Goal: Transaction & Acquisition: Purchase product/service

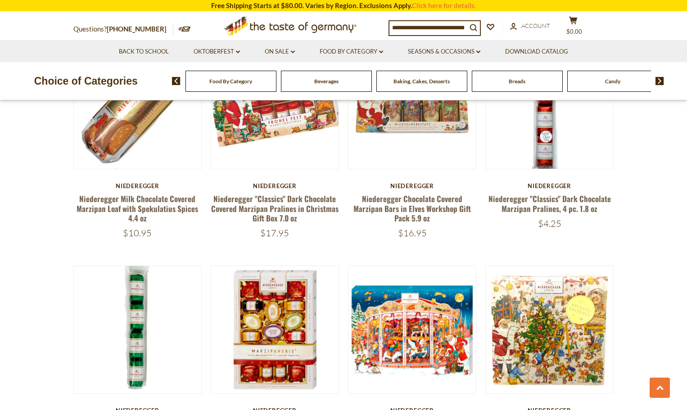
scroll to position [1081, 0]
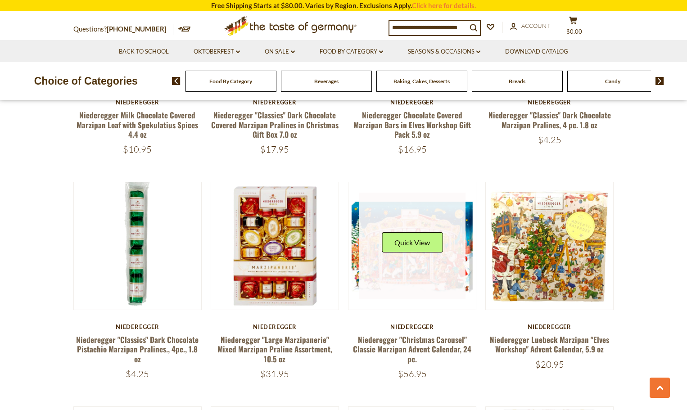
click at [432, 250] on link at bounding box center [412, 246] width 107 height 107
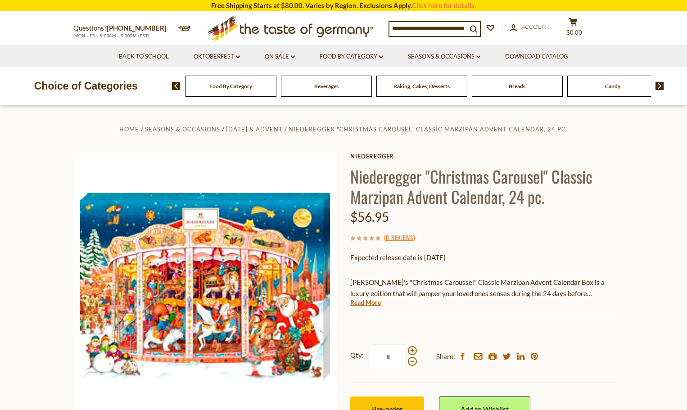
scroll to position [90, 0]
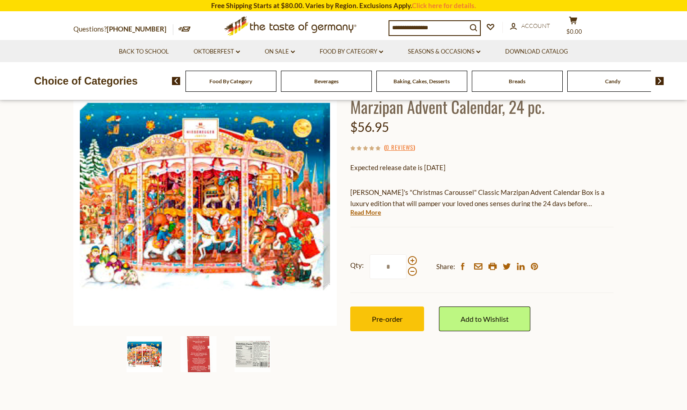
click at [157, 354] on img at bounding box center [145, 354] width 36 height 36
click at [160, 352] on img at bounding box center [145, 354] width 36 height 36
click at [367, 212] on link "Read More" at bounding box center [365, 212] width 31 height 9
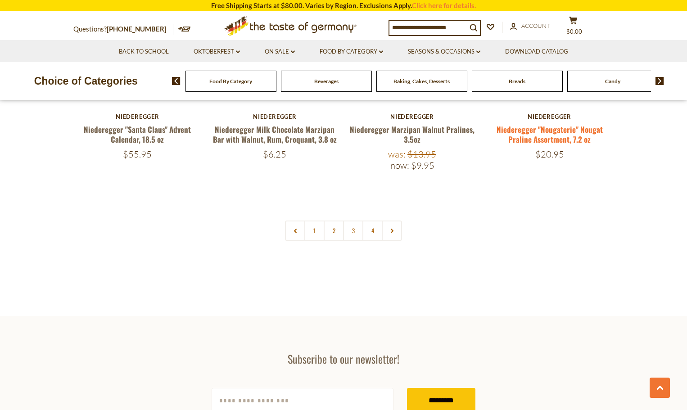
scroll to position [1860, 0]
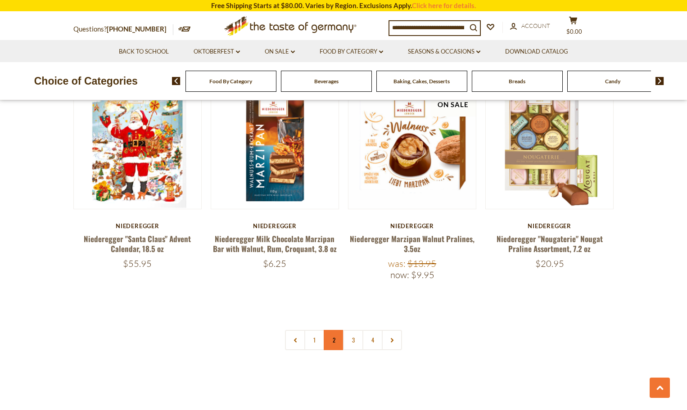
click at [336, 330] on link "2" at bounding box center [334, 340] width 20 height 20
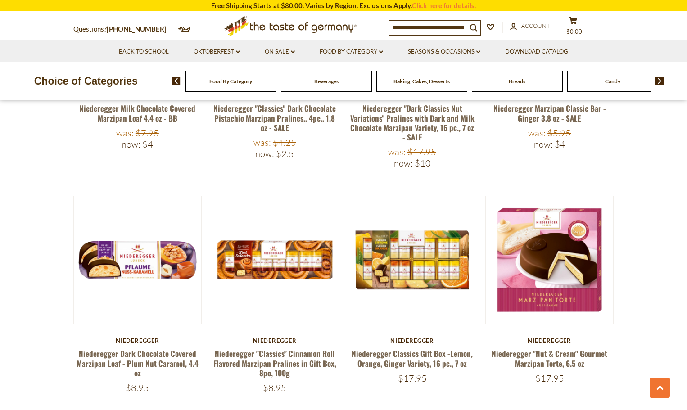
scroll to position [1672, 0]
